Goal: Task Accomplishment & Management: Complete application form

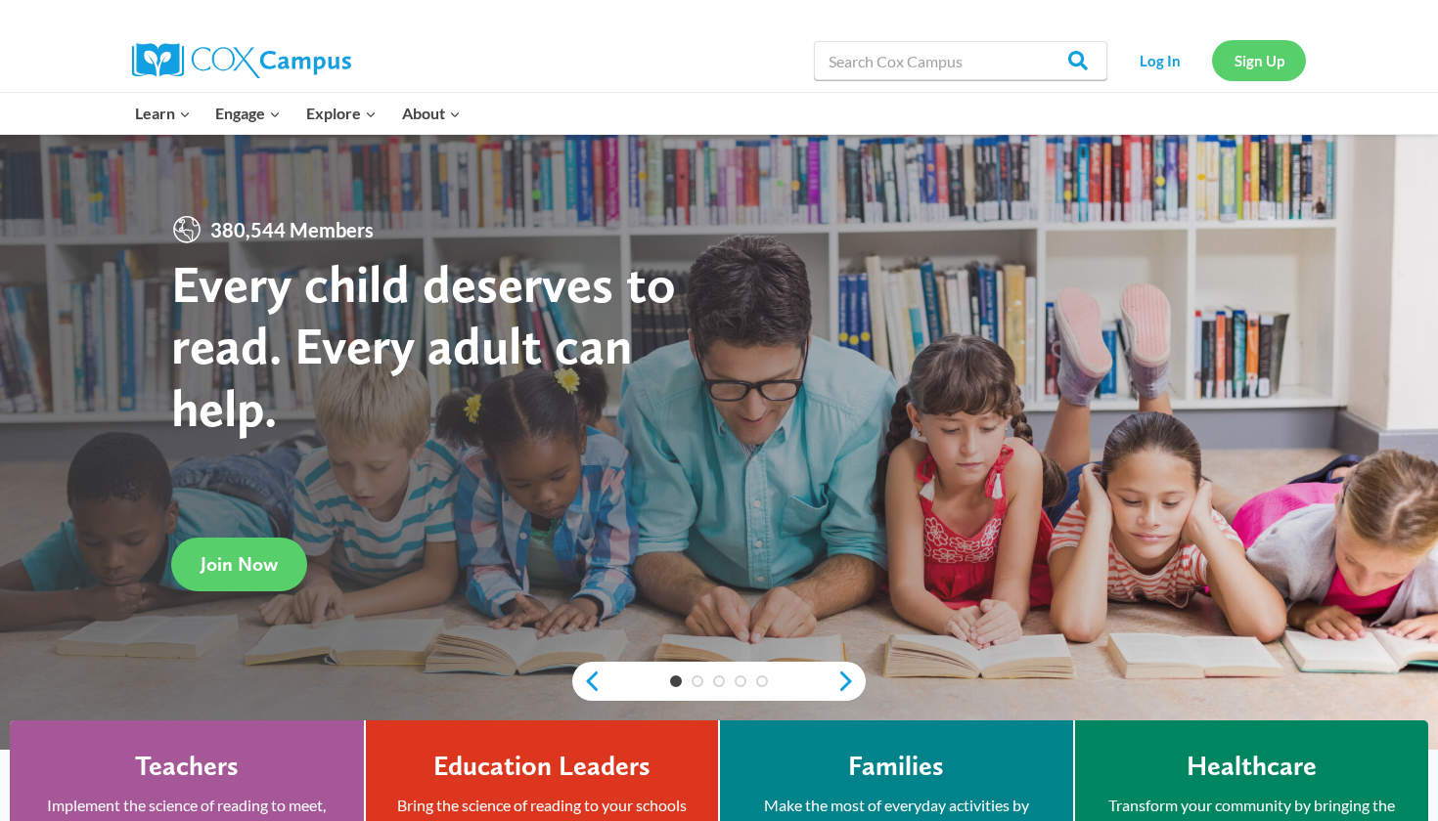
click at [1266, 49] on link "Sign Up" at bounding box center [1259, 60] width 94 height 40
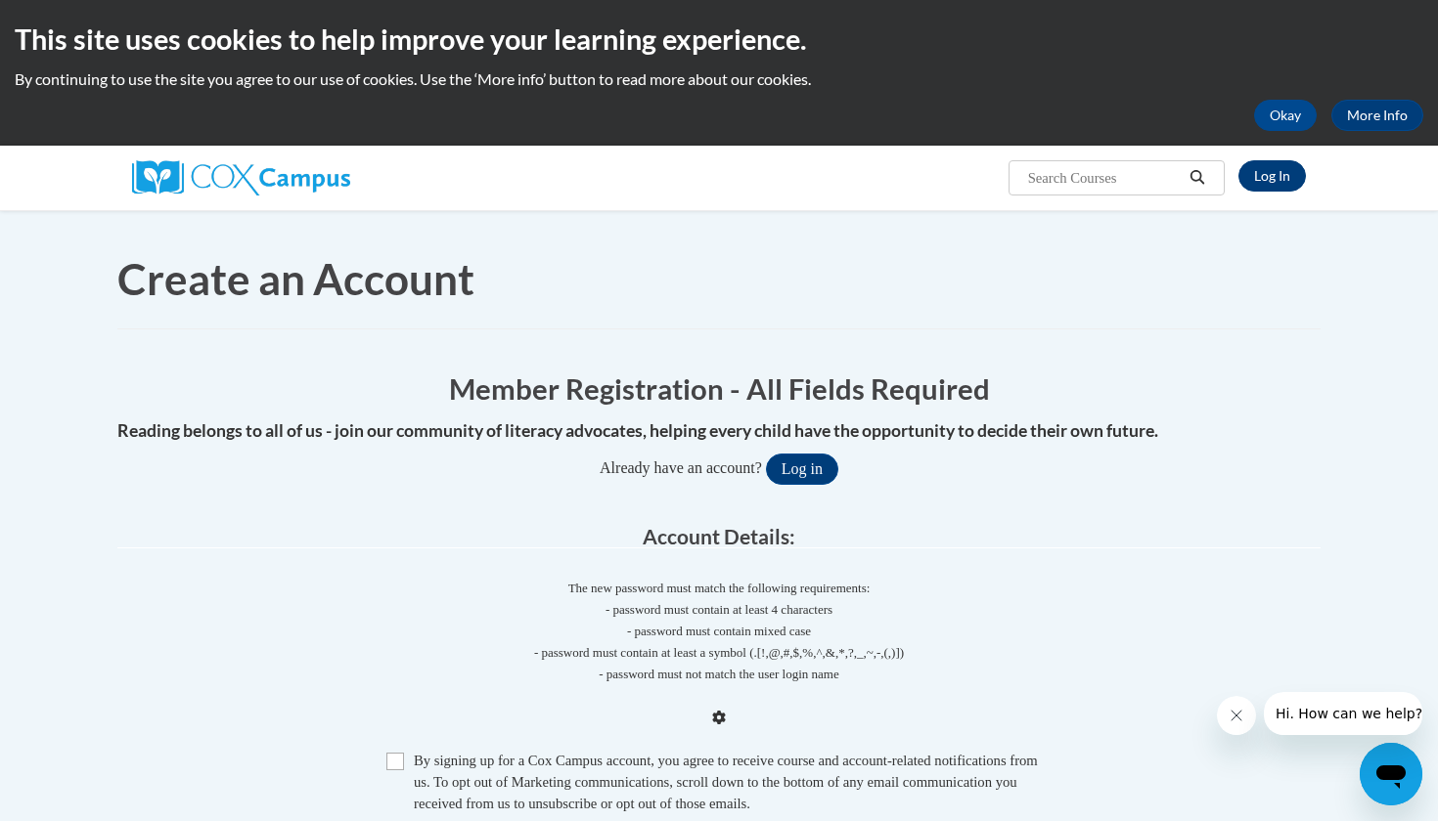
click at [1263, 160] on link "Log In" at bounding box center [1271, 175] width 67 height 31
click at [364, 253] on span "Create an Account" at bounding box center [295, 278] width 357 height 51
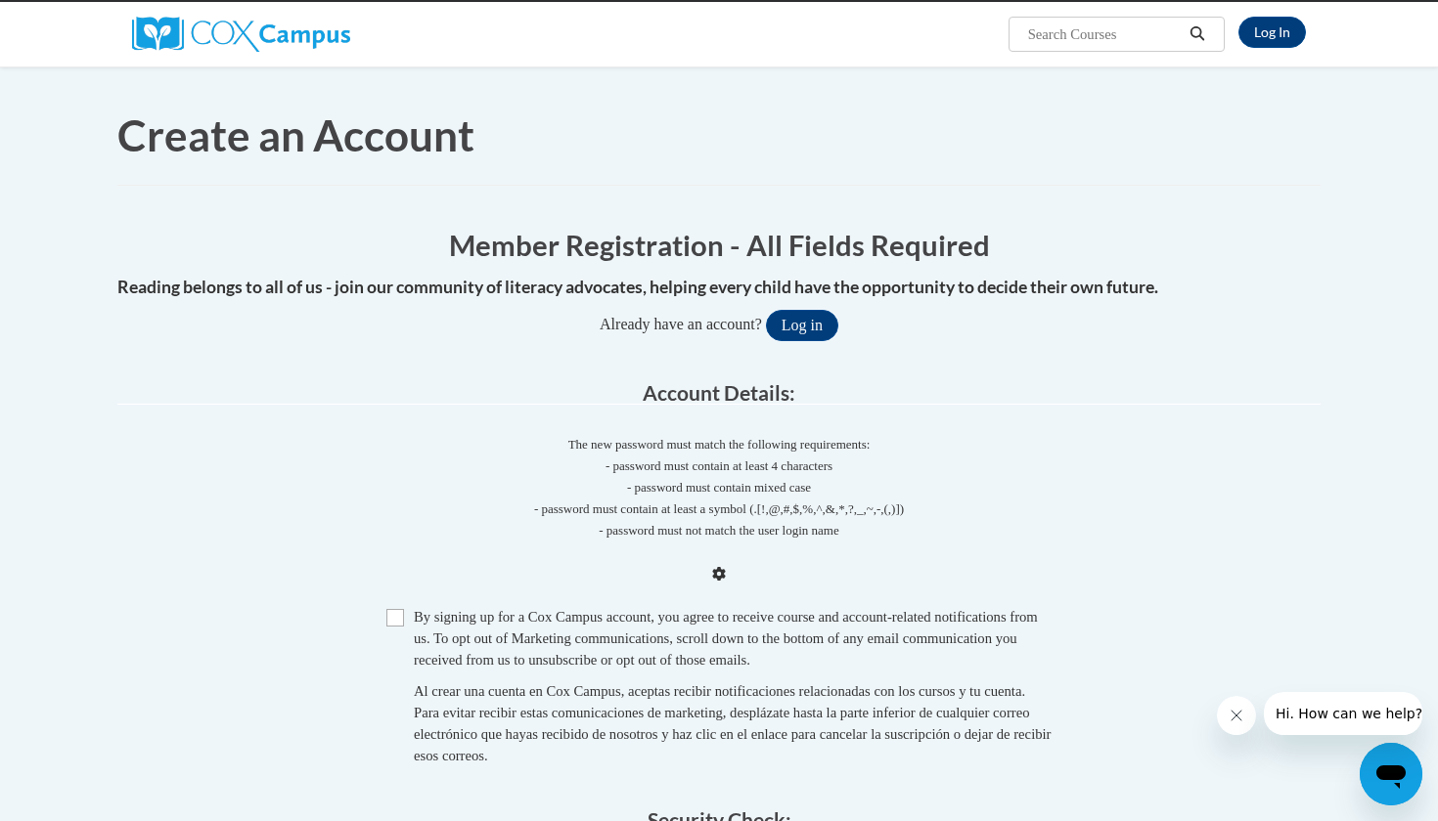
scroll to position [168, 0]
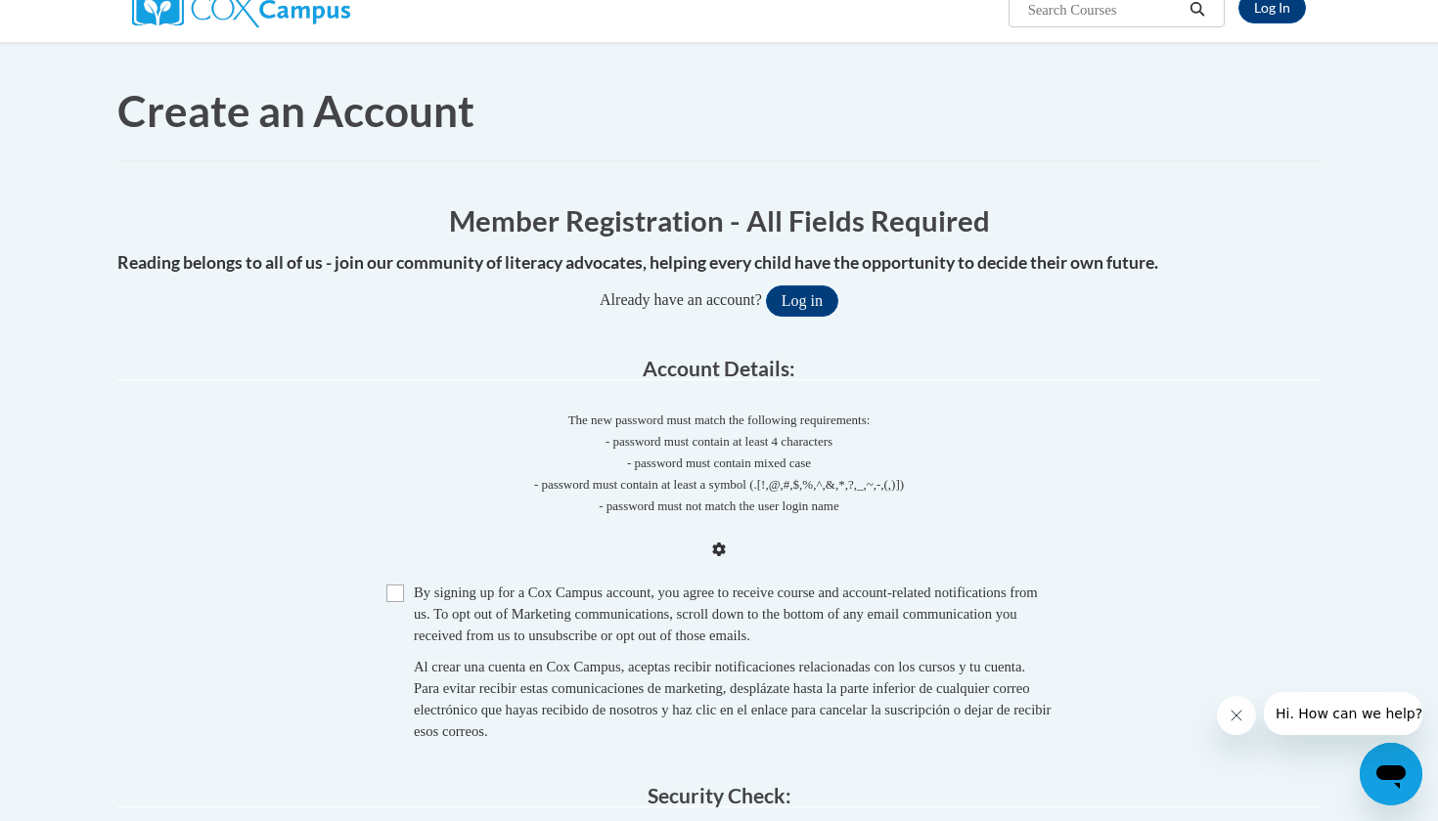
click at [386, 585] on input "Checkbox" at bounding box center [395, 594] width 18 height 18
checkbox input "true"
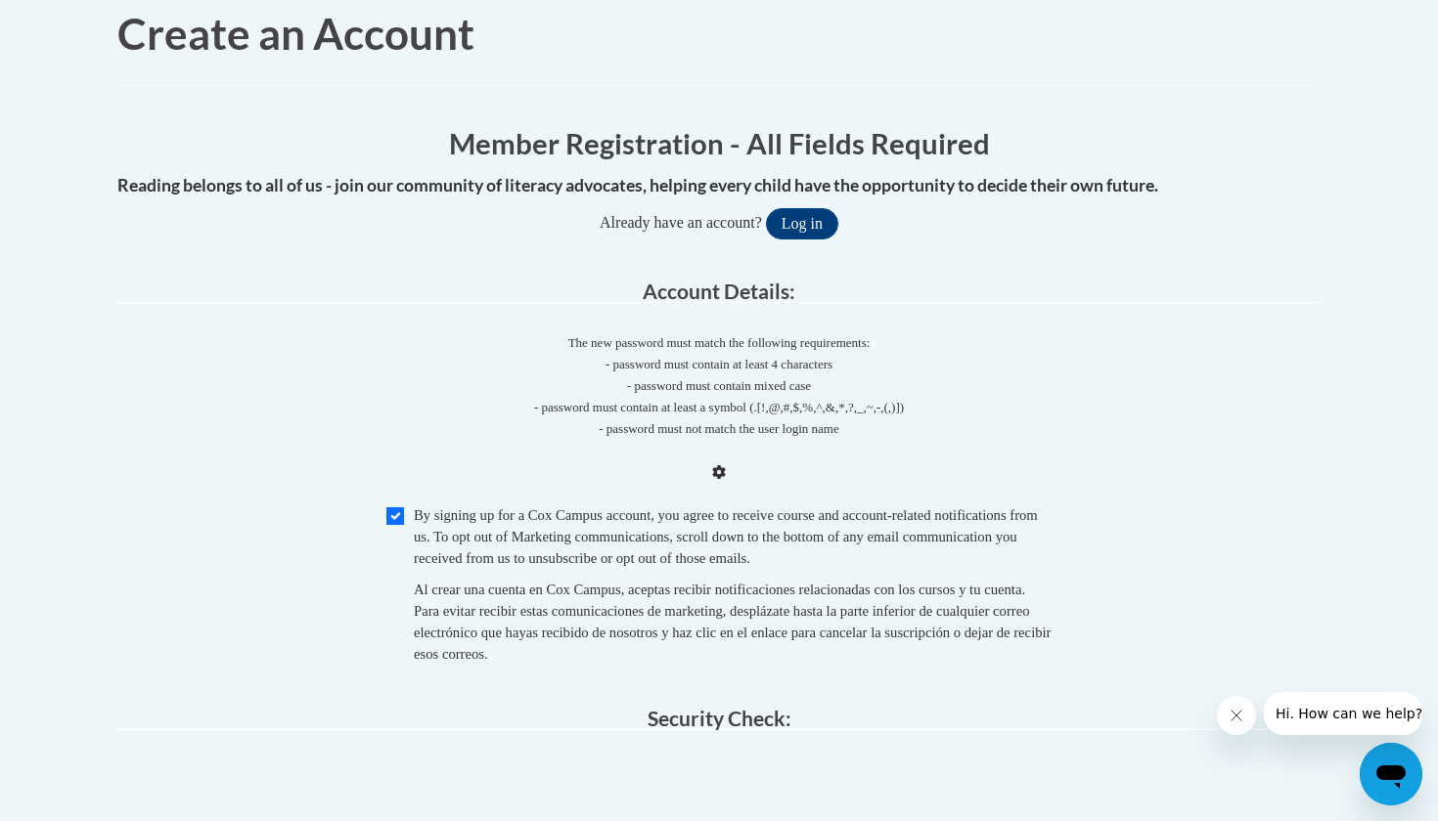
scroll to position [327, 0]
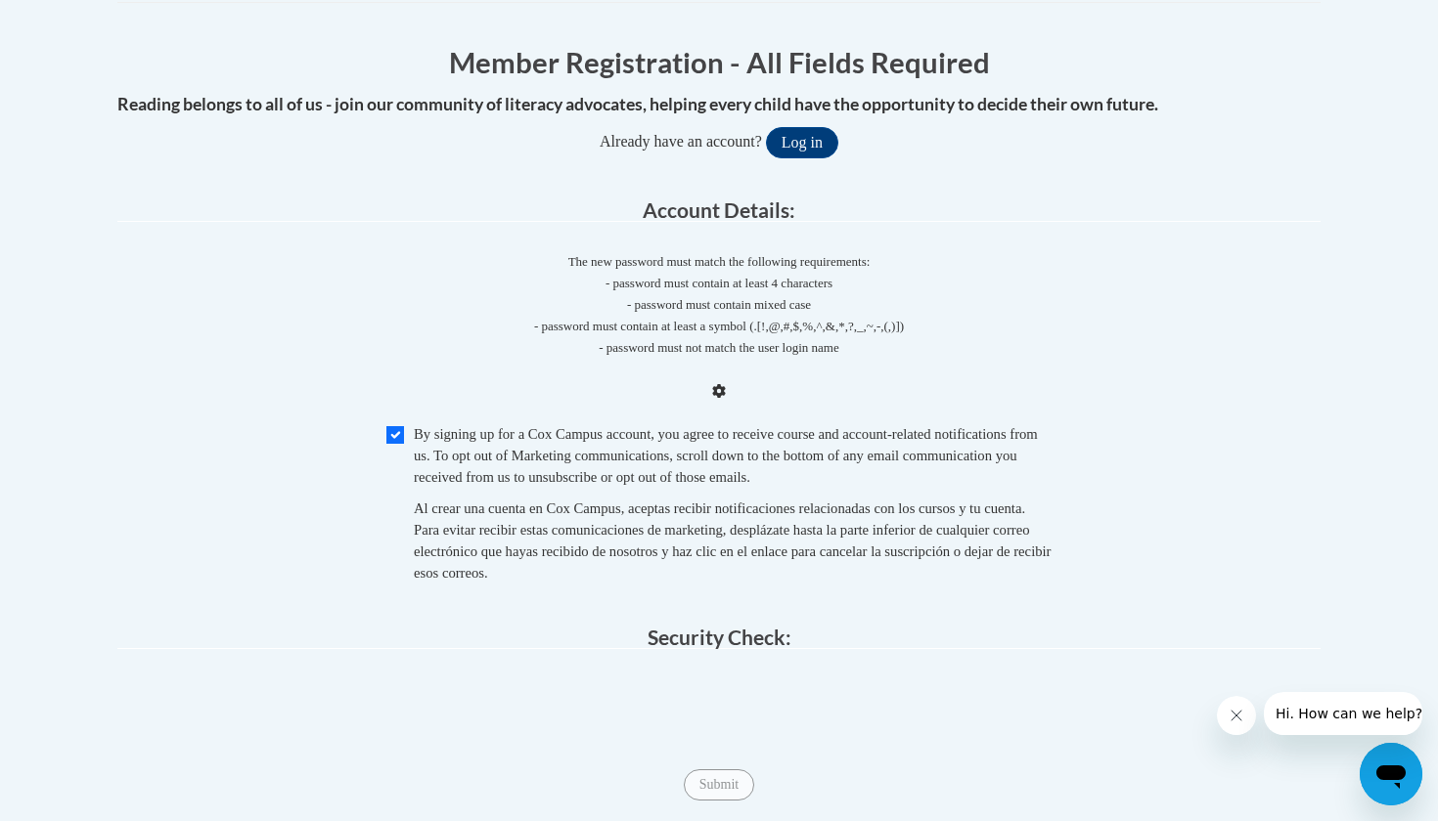
click at [684, 776] on span "Submit" at bounding box center [719, 784] width 70 height 16
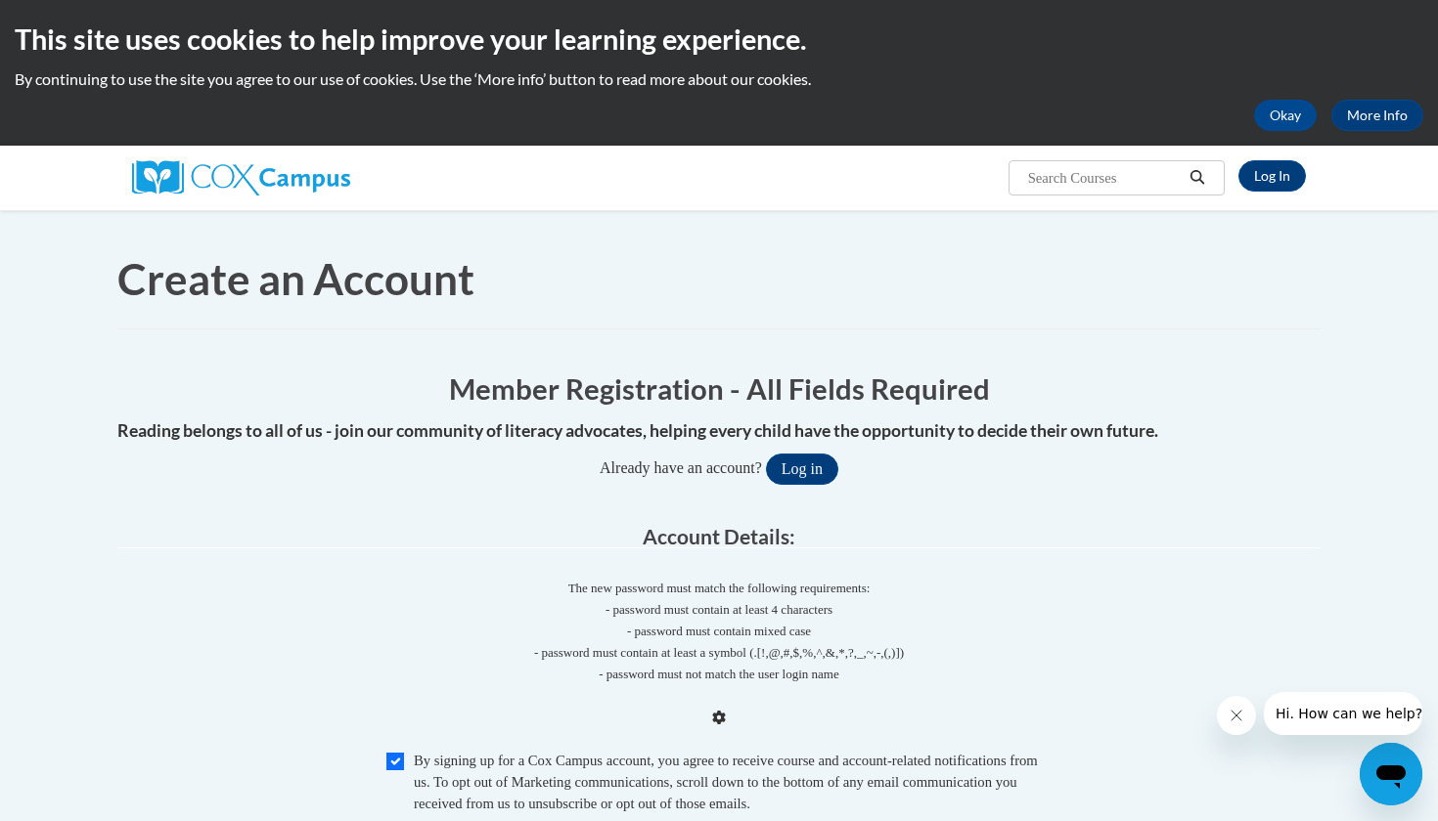
scroll to position [0, 0]
click at [332, 1] on div "This site uses cookies to help improve your learning experience. By continuing …" at bounding box center [719, 73] width 1438 height 146
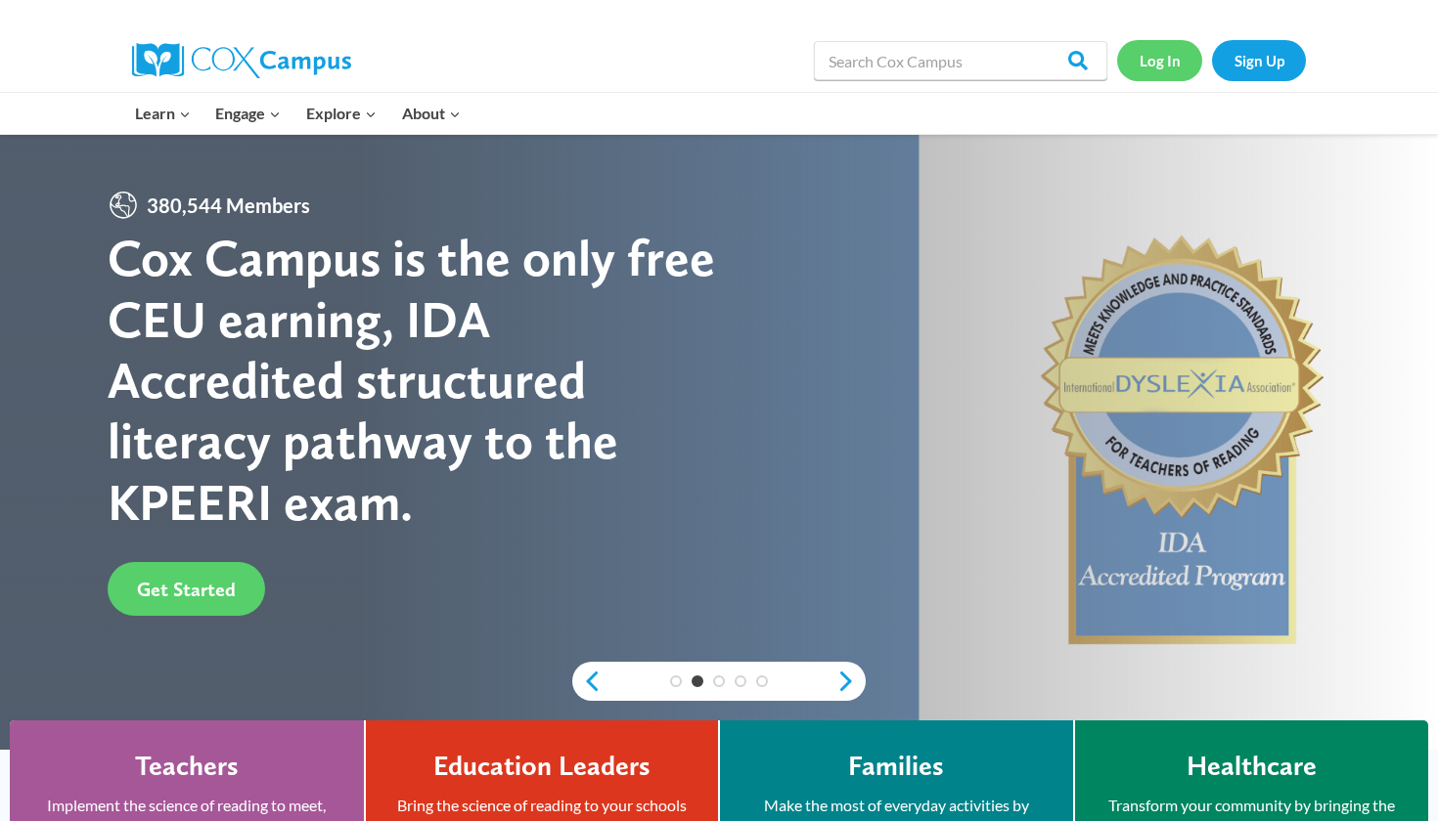
click at [1184, 51] on link "Log In" at bounding box center [1159, 60] width 85 height 40
